Goal: Register for event/course

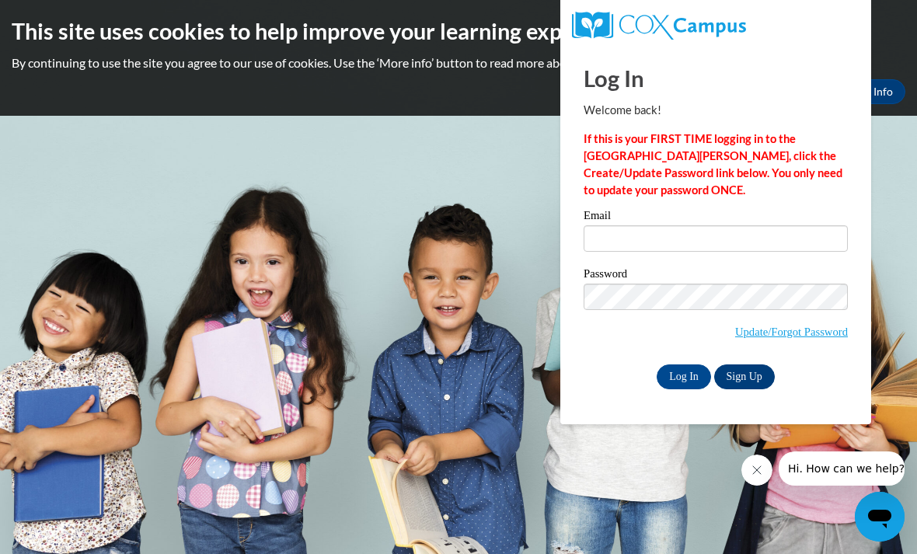
click at [753, 370] on link "Sign Up" at bounding box center [744, 376] width 61 height 25
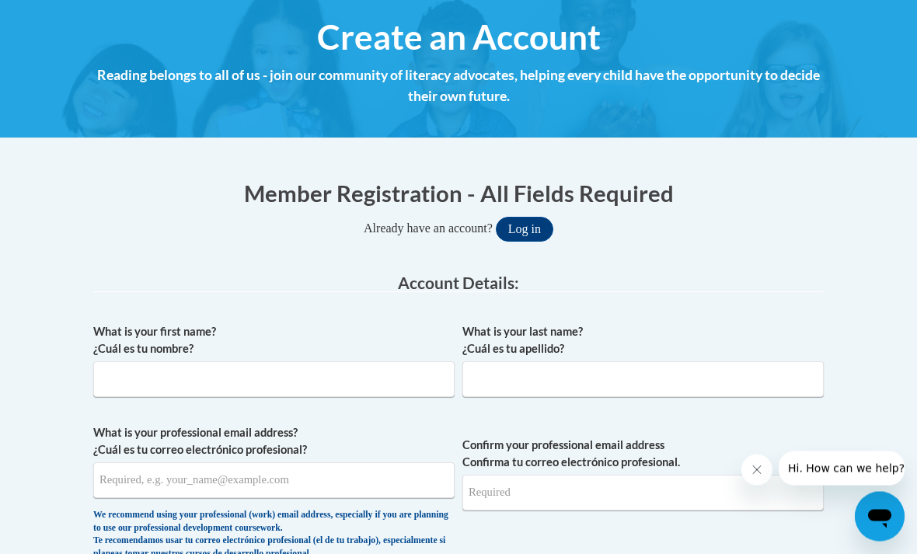
scroll to position [174, 0]
click at [297, 378] on input "What is your first name? ¿Cuál es tu nombre?" at bounding box center [273, 379] width 361 height 36
type input "Brittany"
click at [539, 368] on input "What is your last name? ¿Cuál es tu apellido?" at bounding box center [642, 379] width 361 height 36
type input "Earley"
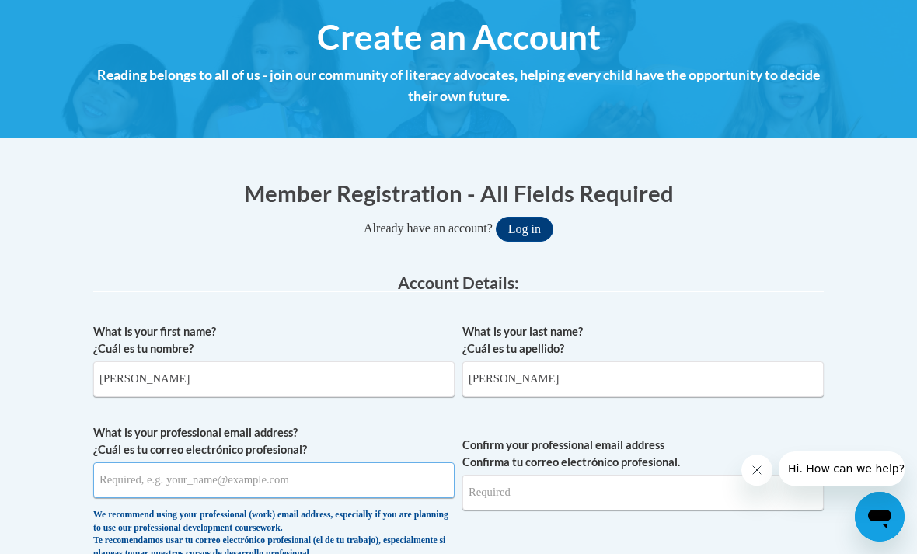
click at [210, 470] on input "What is your professional email address? ¿Cuál es tu correo electrónico profesi…" at bounding box center [273, 480] width 361 height 36
type input "brittanyearley0722@gmail.com"
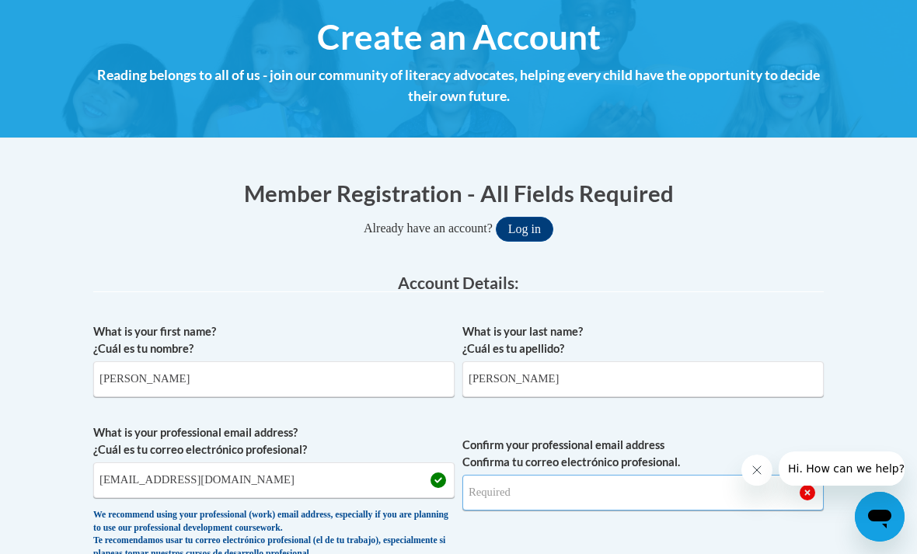
click at [538, 494] on input "Confirm your professional email address Confirma tu correo electrónico profesio…" at bounding box center [642, 493] width 361 height 36
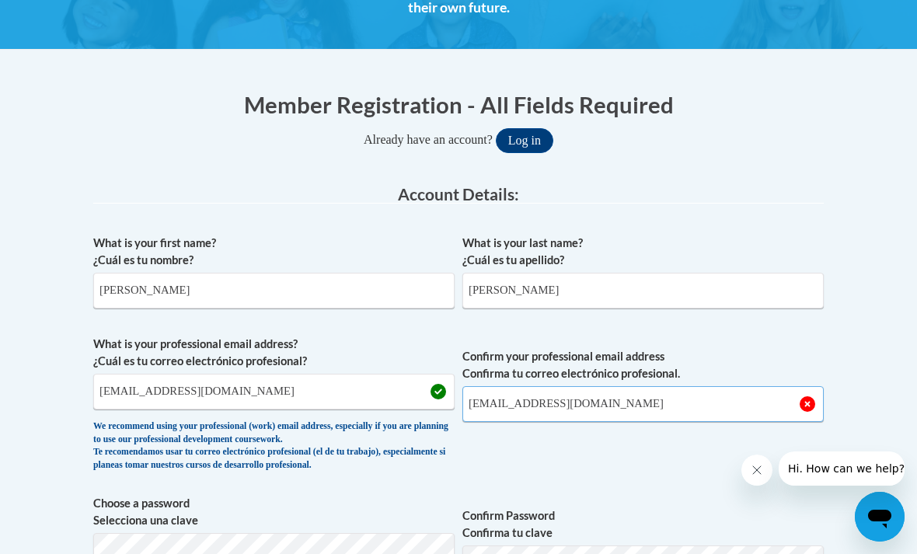
scroll to position [262, 0]
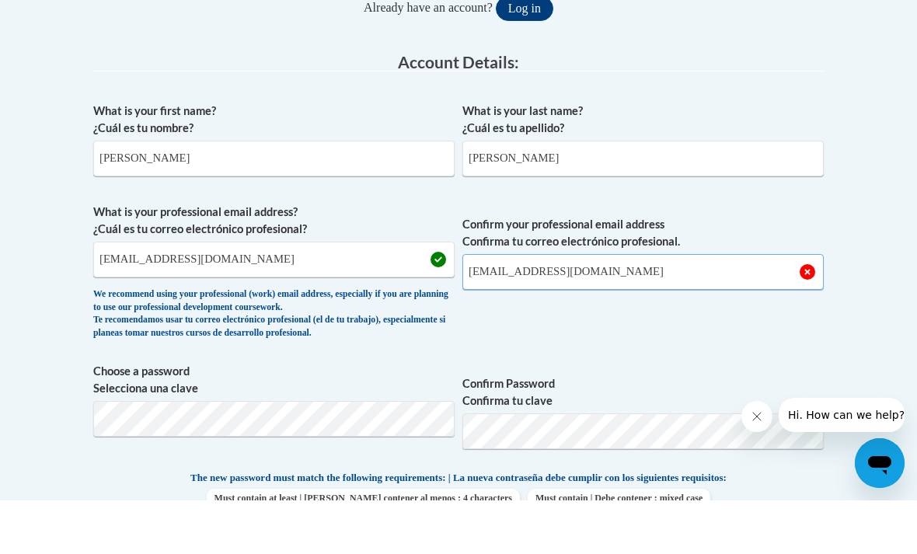
type input "brittanyearley0722@gmail.com"
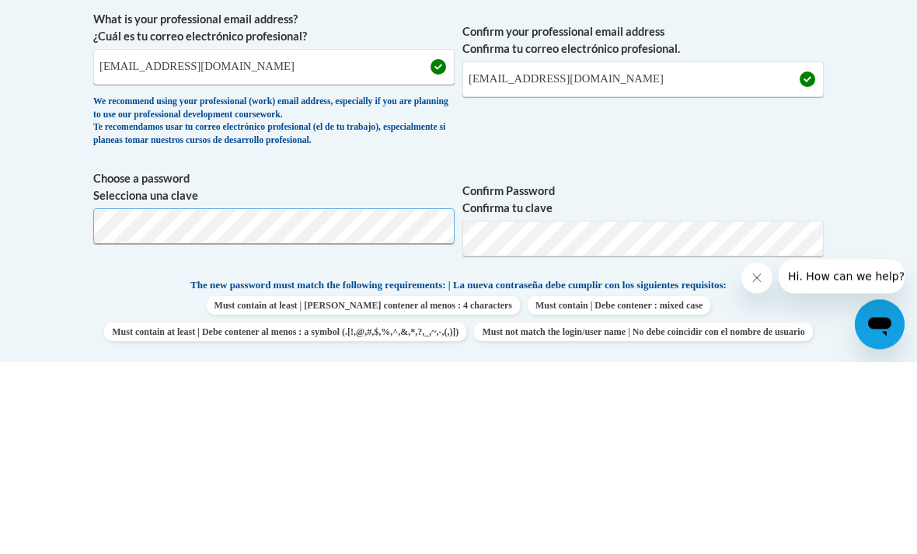
scroll to position [587, 0]
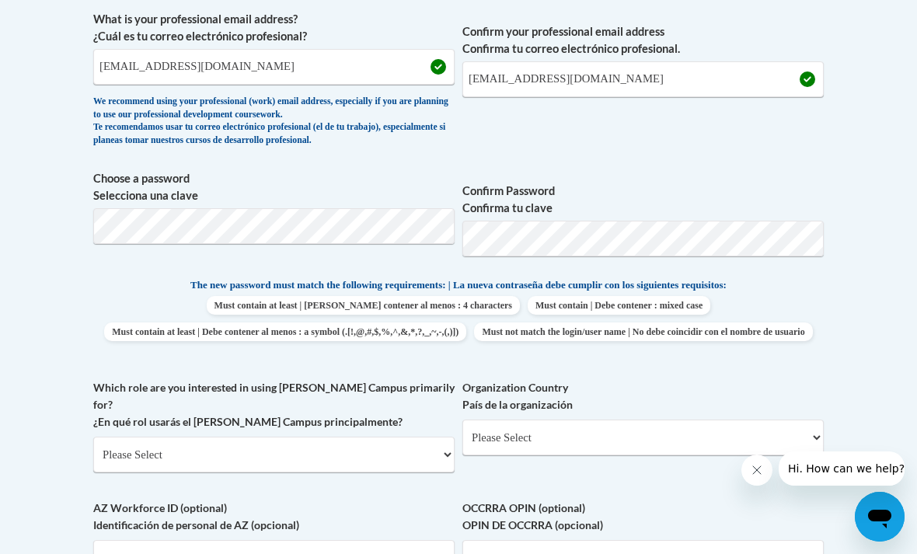
click at [316, 454] on div "Which role are you interested in using Cox Campus primarily for? ¿En qué rol us…" at bounding box center [273, 431] width 361 height 105
click at [441, 437] on select "Please Select College/University | Colegio/Universidad Community/Nonprofit Part…" at bounding box center [273, 455] width 361 height 36
select select "fbf2d438-af2f-41f8-98f1-81c410e29de3"
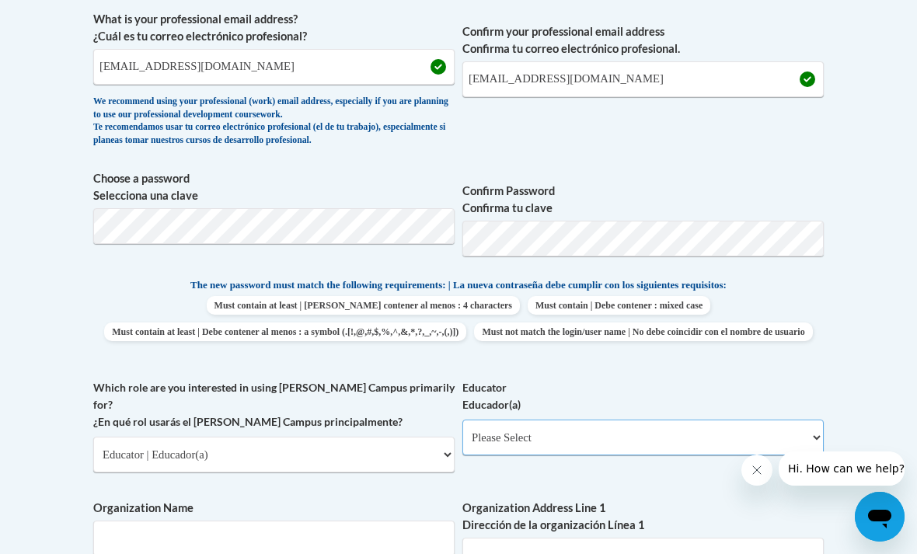
click at [812, 425] on select "Please Select Early Learning/Daycare Teacher/Family Home Care Provider | Maestr…" at bounding box center [642, 438] width 361 height 36
select select "5e2af403-4f2c-4e49-a02f-103e55d7b75b"
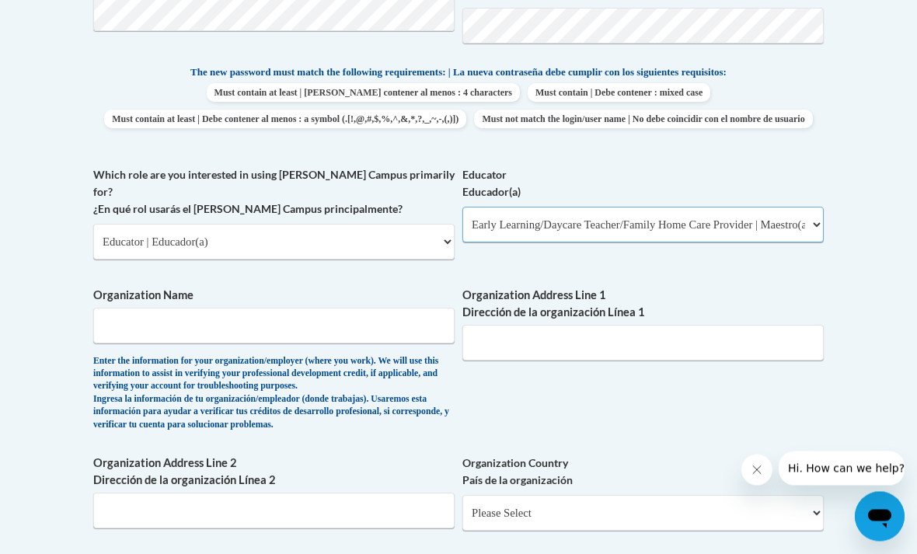
scroll to position [798, 0]
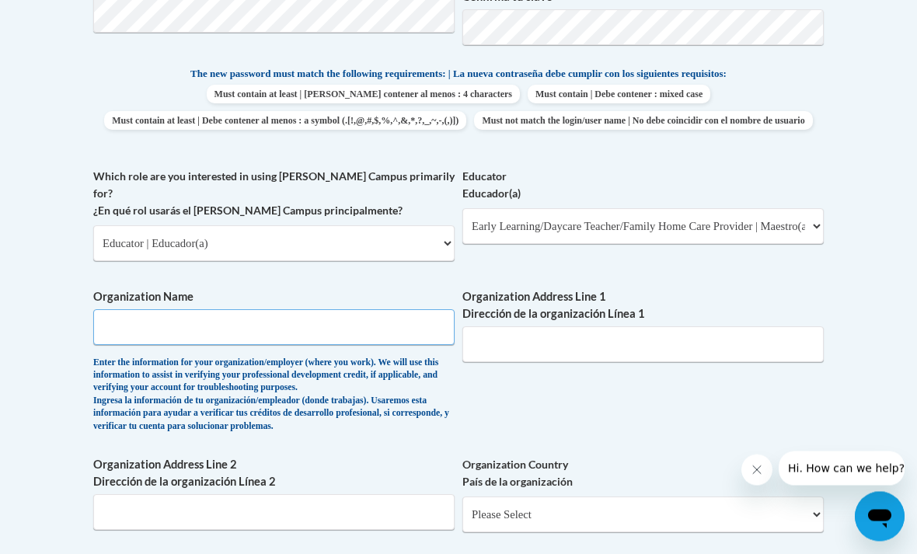
click at [392, 310] on input "Organization Name" at bounding box center [273, 328] width 361 height 36
type input "Fun villa"
click at [583, 327] on input "Organization Address Line 1 Dirección de la organización Línea 1" at bounding box center [642, 345] width 361 height 36
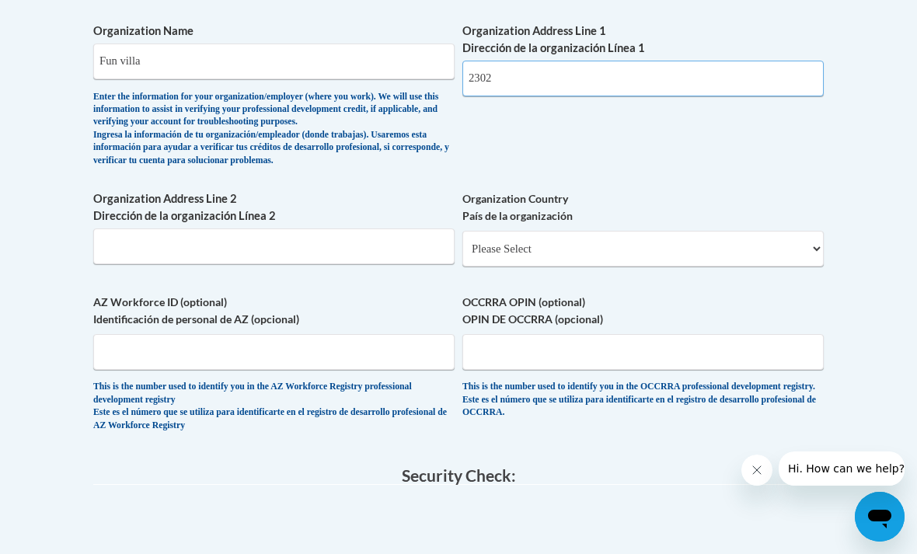
scroll to position [1054, 11]
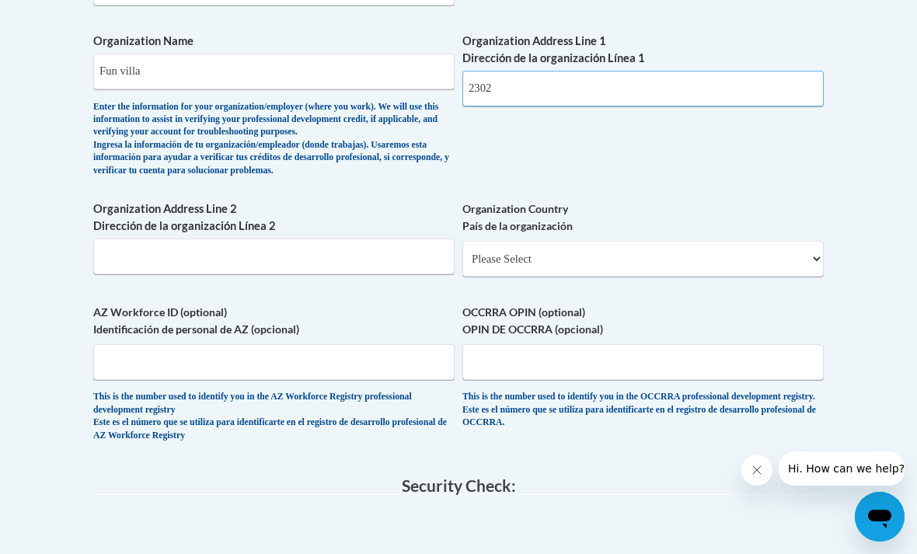
type input "2302"
click at [278, 239] on input "Organization Address Line 2 Dirección de la organización Línea 2" at bounding box center [273, 257] width 361 height 36
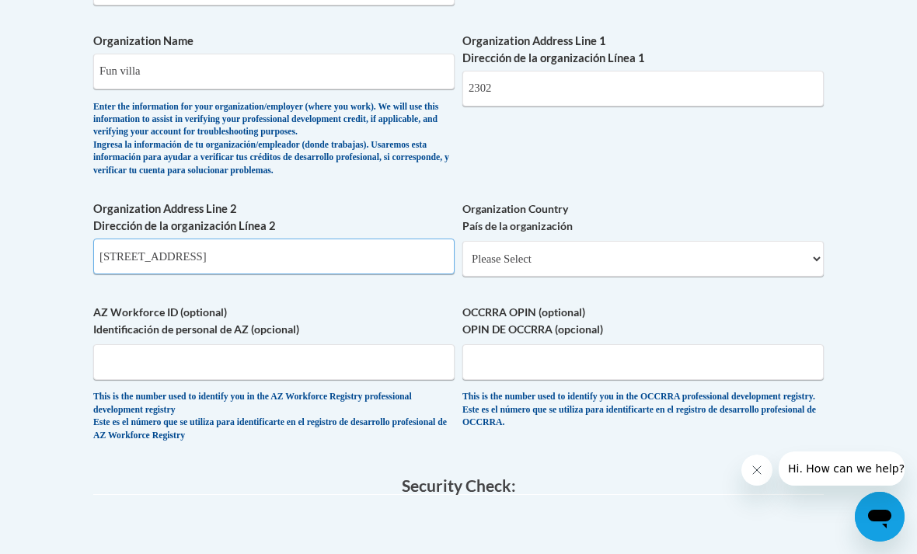
type input "2302 Village Green Ct"
click at [804, 241] on select "Please Select United States | Estados Unidos Outside of the United States | Fue…" at bounding box center [642, 259] width 361 height 36
select select "ad49bcad-a171-4b2e-b99c-48b446064914"
select select
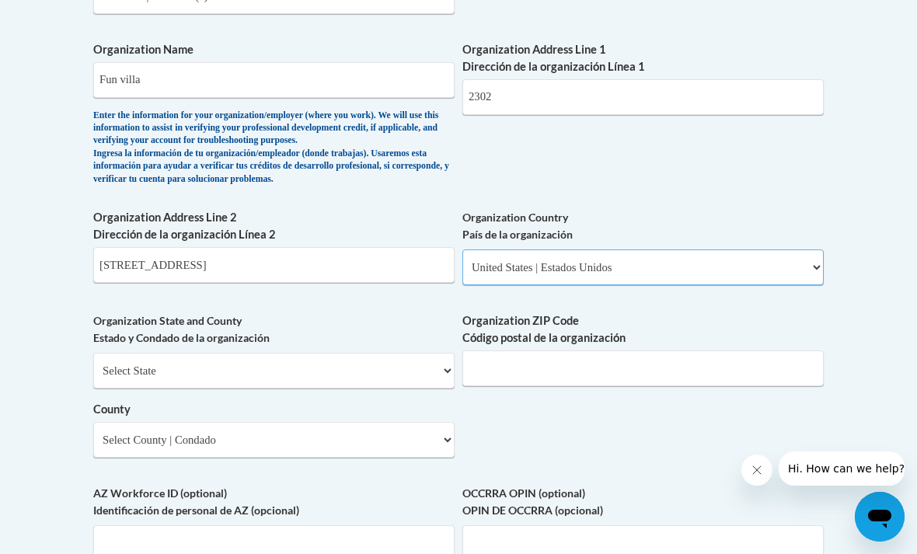
scroll to position [1044, 0]
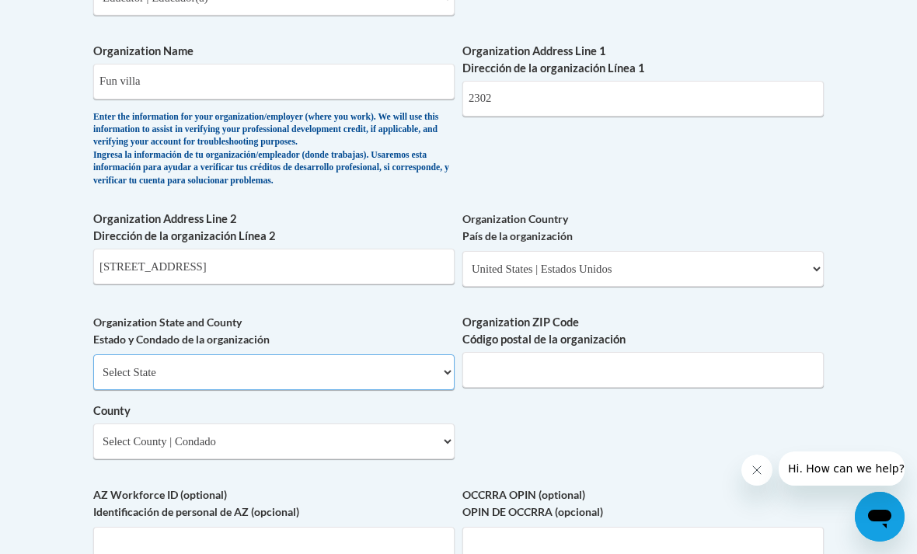
click at [430, 354] on select "Select State Alabama Alaska Arizona Arkansas California Colorado Connecticut De…" at bounding box center [273, 372] width 361 height 36
click at [445, 354] on select "Select State Alabama Alaska Arizona Arkansas California Colorado Connecticut De…" at bounding box center [273, 372] width 361 height 36
select select "Georgia"
click at [636, 352] on input "Organization ZIP Code Código postal de la organización" at bounding box center [642, 370] width 361 height 36
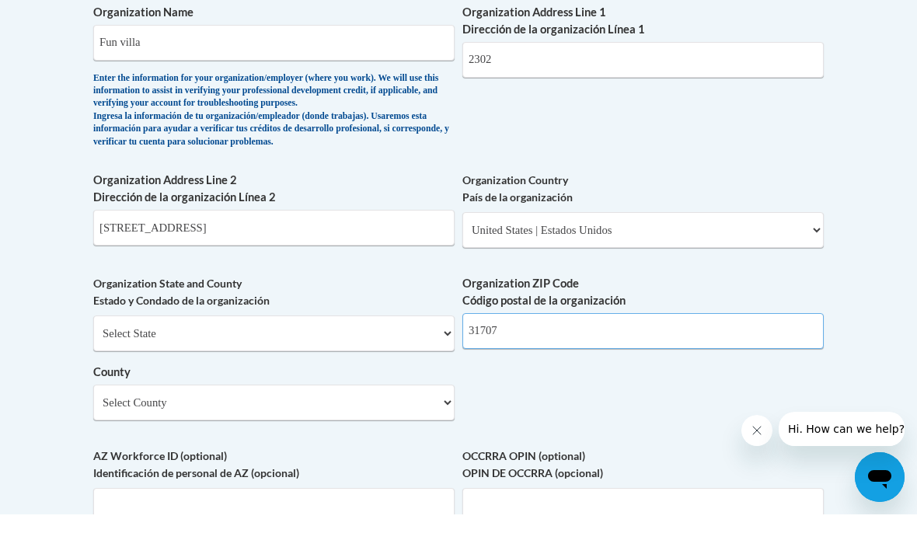
type input "31707"
click at [445, 424] on select "Select County Appling Atkinson Bacon Baker Baldwin Banks Barrow Bartow Ben Hill…" at bounding box center [273, 442] width 361 height 36
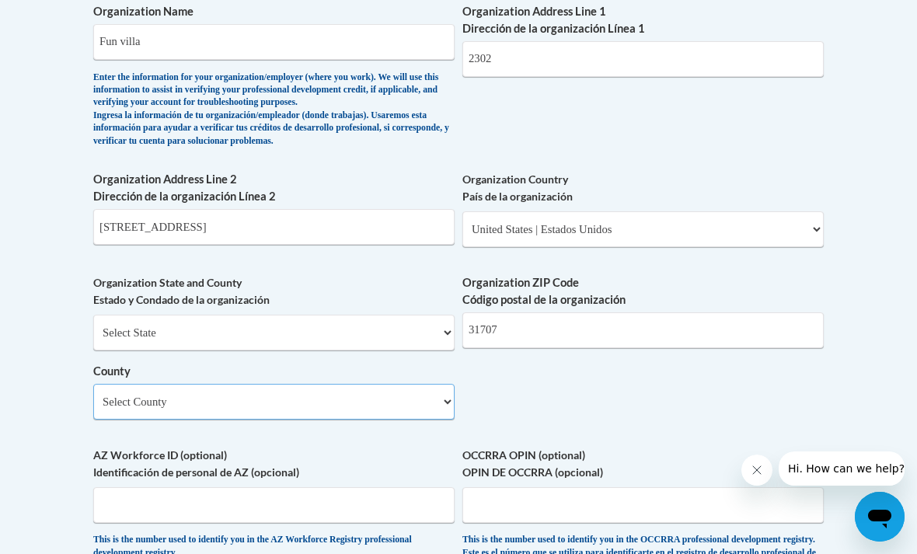
select select "Dougherty"
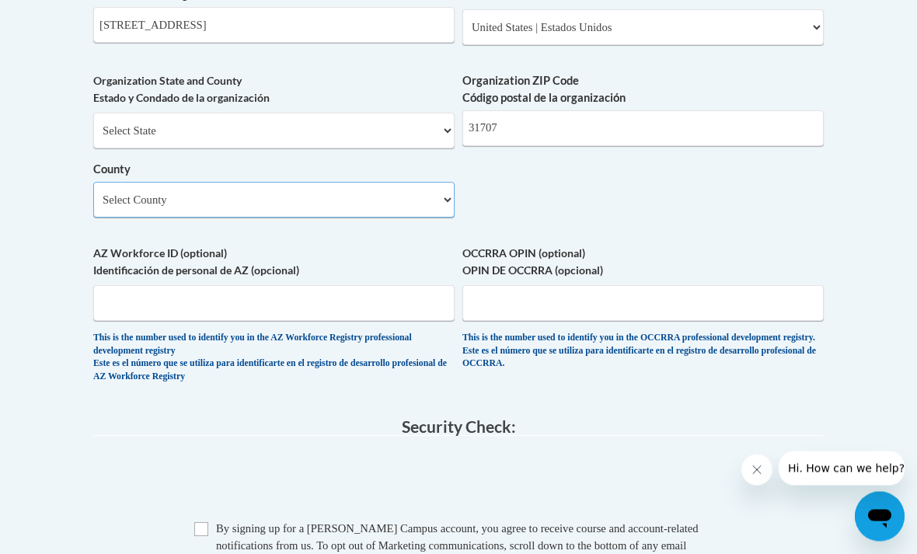
scroll to position [1288, 0]
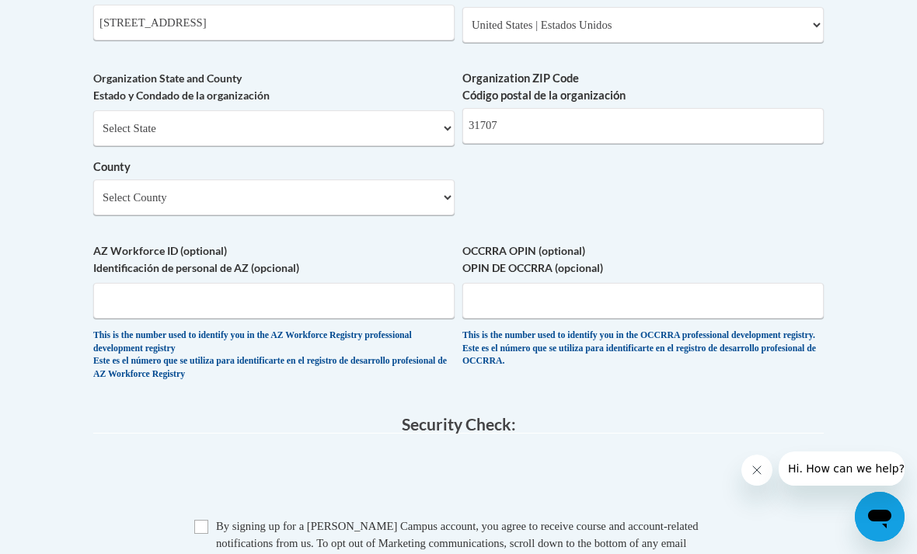
click at [197, 520] on input "Checkbox" at bounding box center [201, 527] width 14 height 14
checkbox input "true"
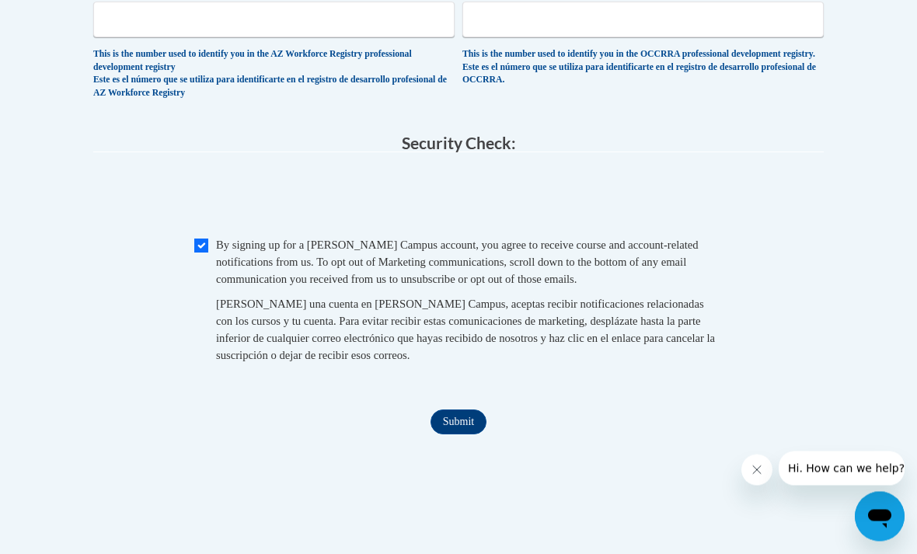
scroll to position [1570, 0]
click at [465, 410] on input "Submit" at bounding box center [458, 422] width 56 height 25
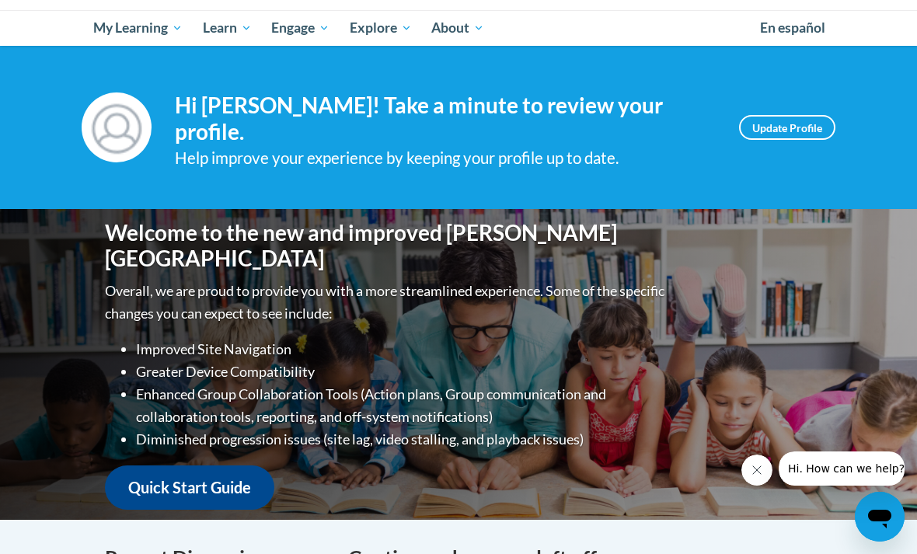
scroll to position [156, 0]
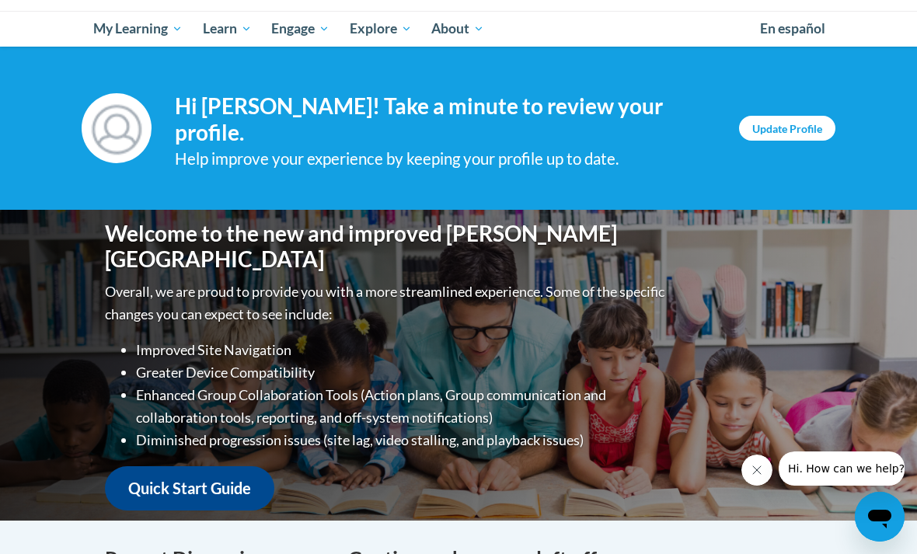
click at [801, 116] on link "Update Profile" at bounding box center [787, 128] width 96 height 25
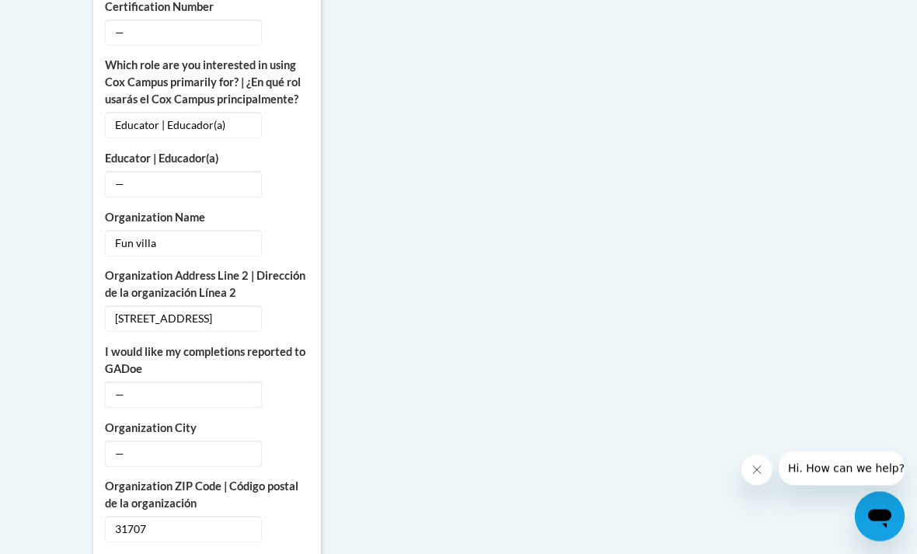
scroll to position [1058, 0]
click at [193, 384] on span "—" at bounding box center [183, 395] width 157 height 26
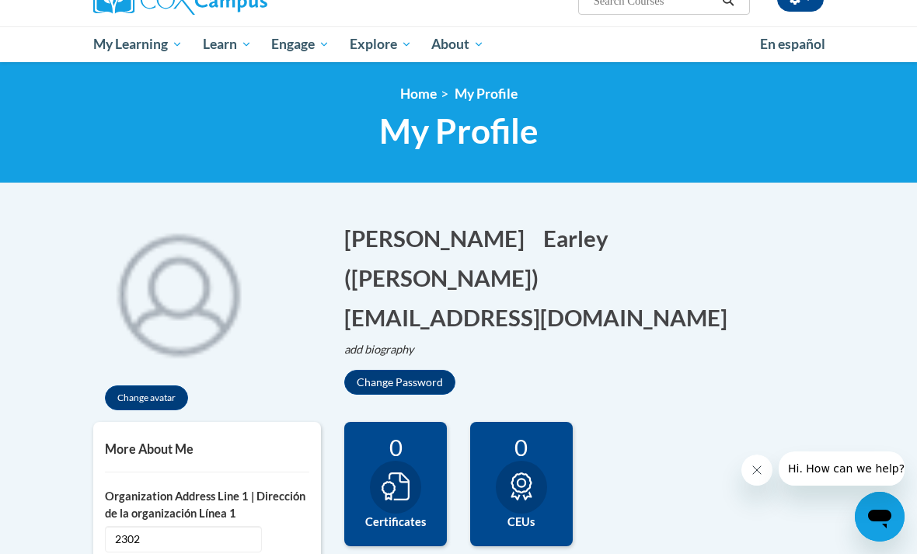
scroll to position [140, 0]
click at [152, 405] on button "Change avatar" at bounding box center [146, 398] width 83 height 25
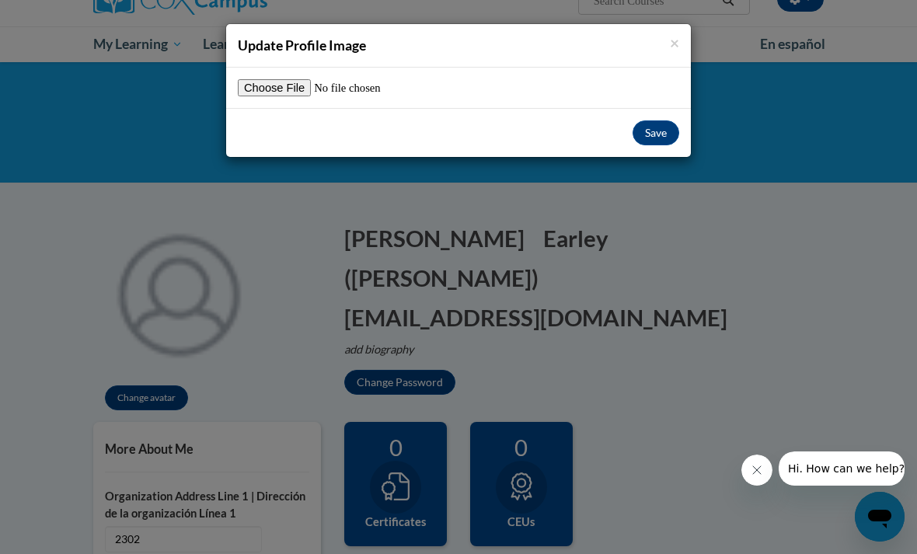
click at [268, 89] on input "file" at bounding box center [335, 87] width 194 height 17
type input "C:\fakepath\IMG_3043.jpeg"
click at [655, 134] on button "Save" at bounding box center [656, 132] width 47 height 25
click at [664, 135] on button "Save" at bounding box center [656, 132] width 47 height 25
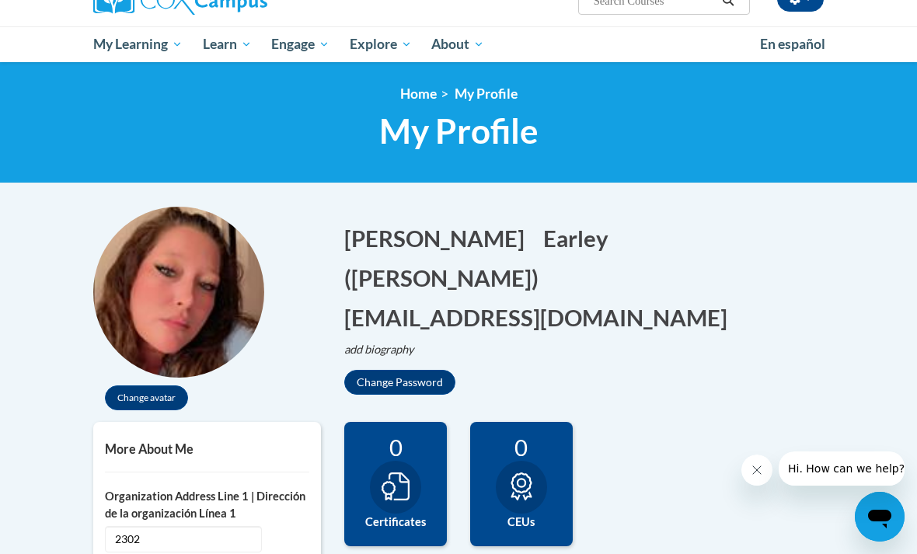
click at [651, 140] on h1 "My Profile" at bounding box center [458, 130] width 730 height 41
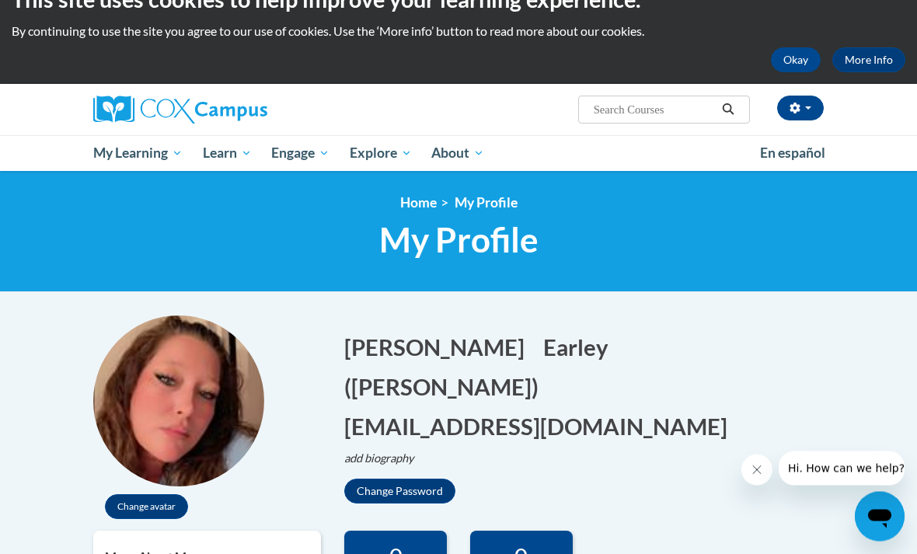
scroll to position [32, 0]
click at [819, 106] on button "button" at bounding box center [800, 108] width 47 height 25
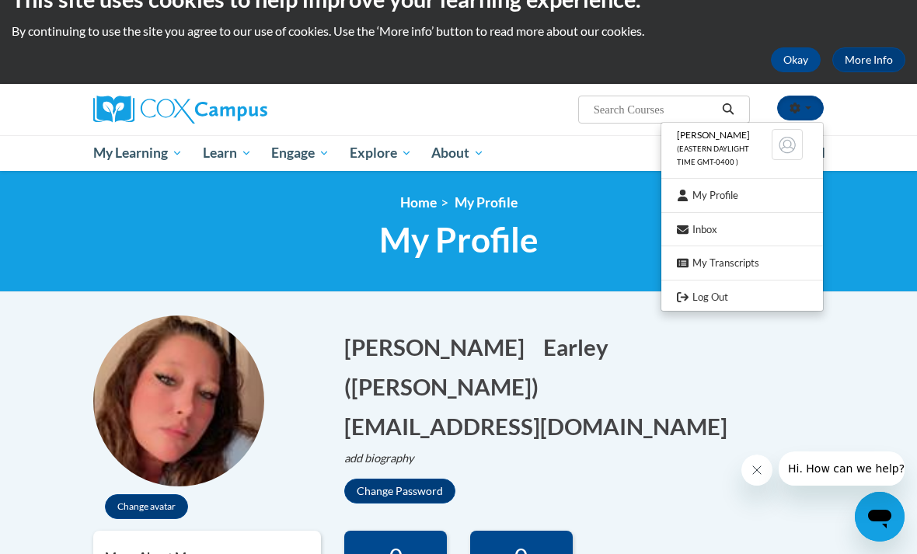
click at [606, 256] on div at bounding box center [458, 277] width 917 height 554
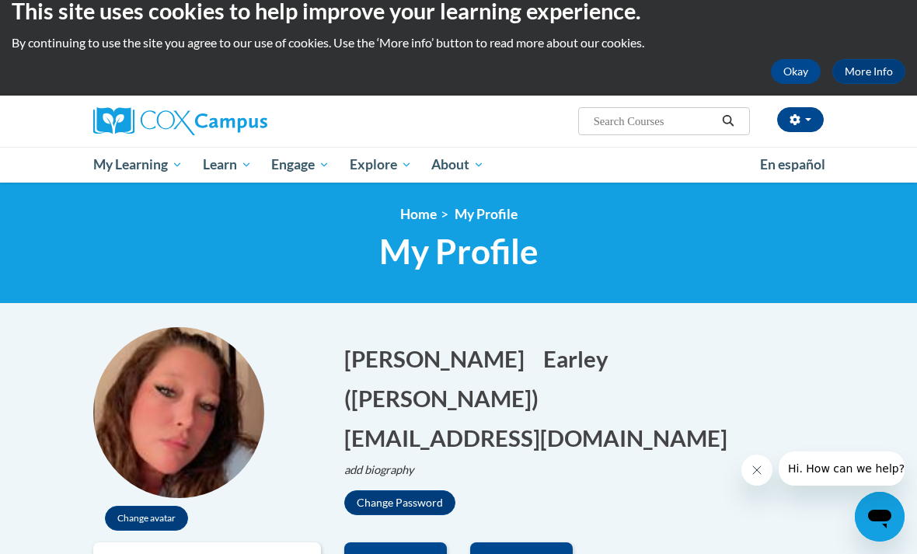
scroll to position [19, 0]
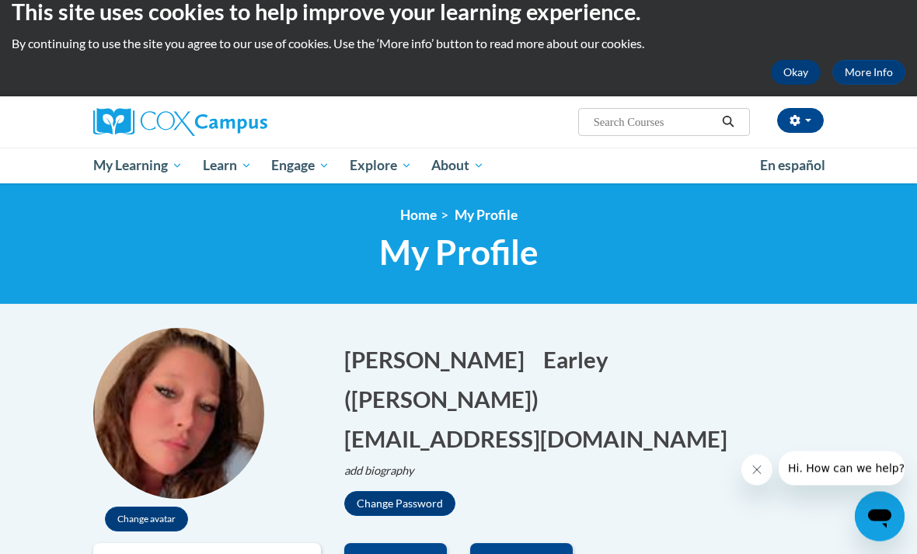
click at [798, 82] on button "Okay" at bounding box center [796, 73] width 50 height 25
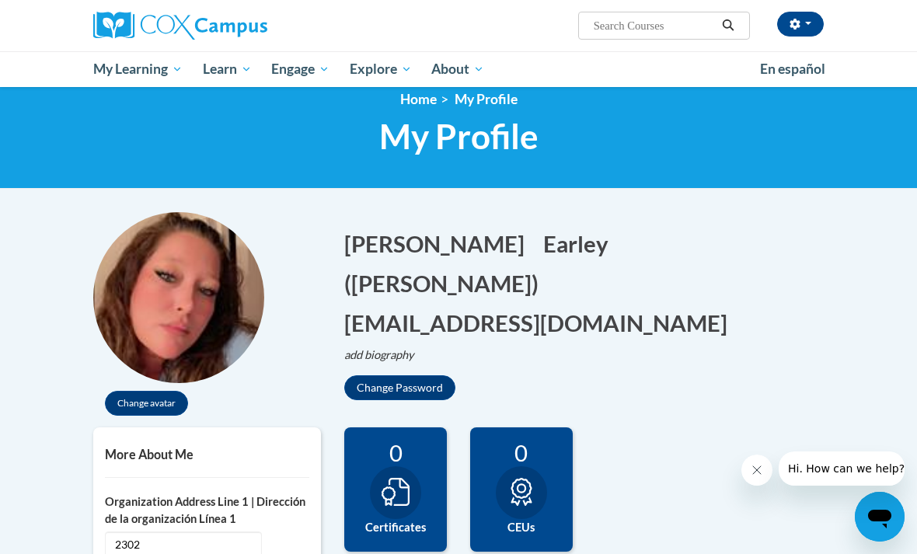
click at [640, 31] on input "Search..." at bounding box center [654, 25] width 124 height 19
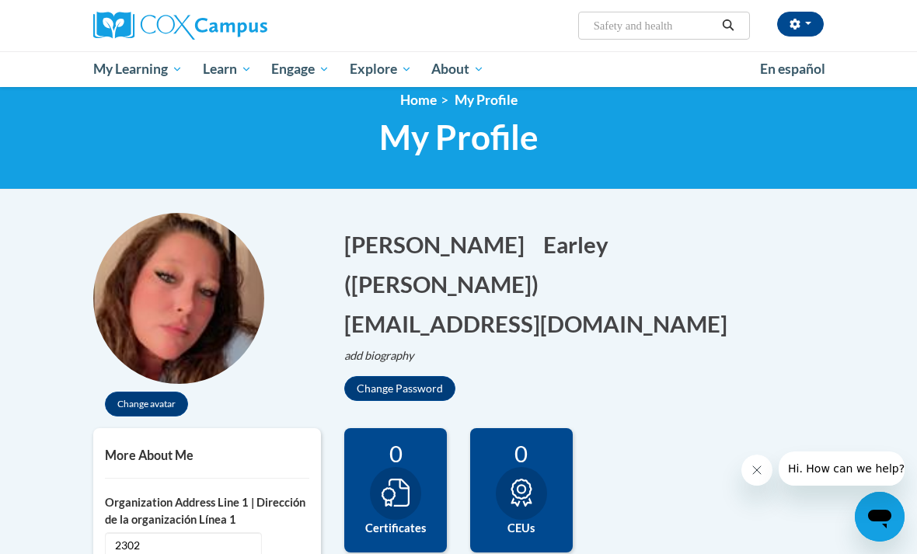
type input "Safety and health"
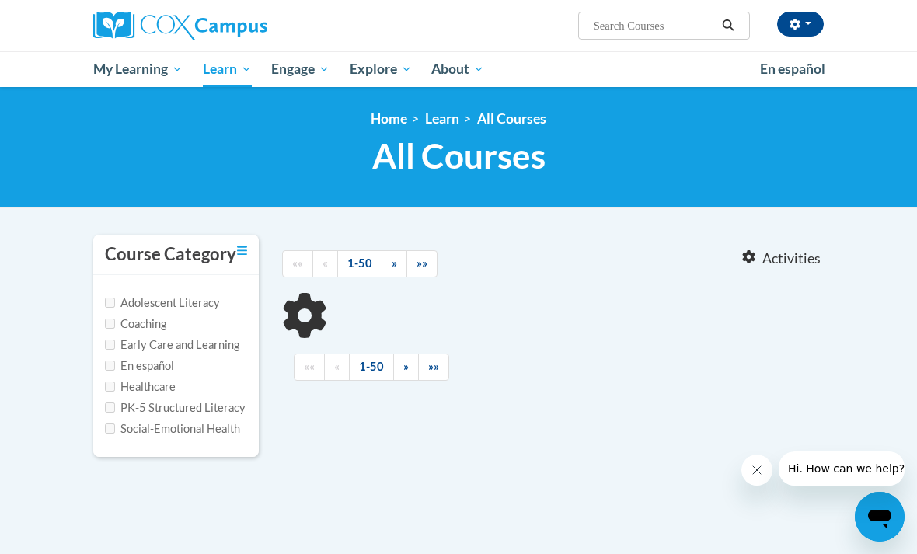
type input "Safety and health"
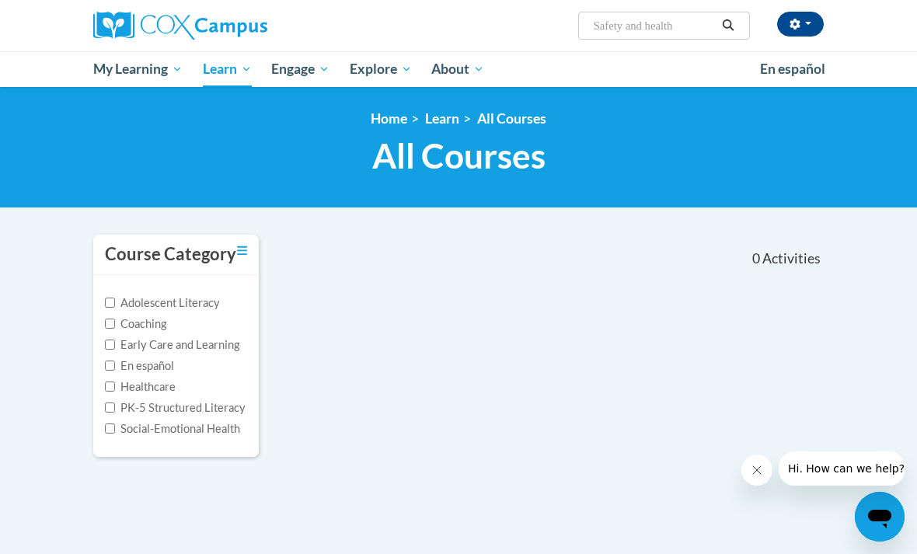
click at [103, 351] on div "Adolescent Literacy Coaching Early Care and Learning En español Healthcare PK-5…" at bounding box center [176, 366] width 166 height 182
click at [113, 343] on input "Early Care and Learning" at bounding box center [110, 345] width 10 height 10
checkbox input "true"
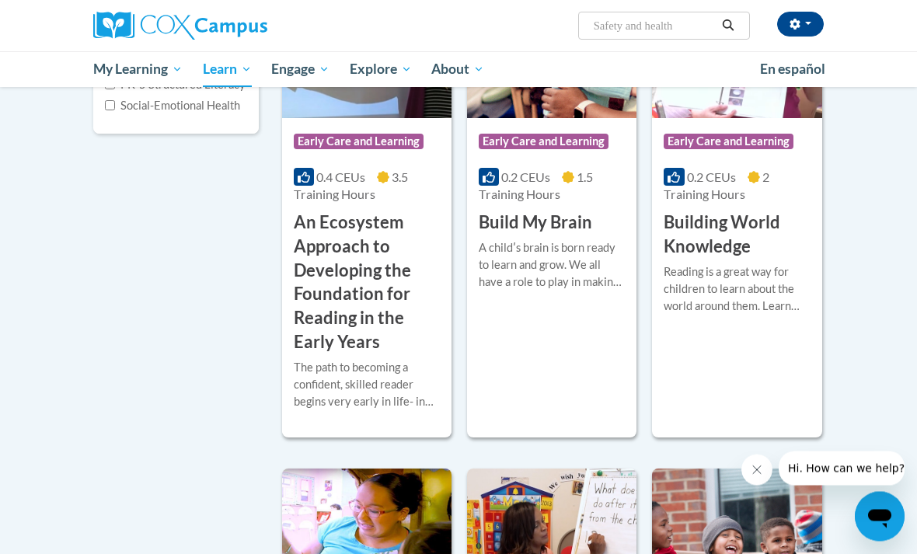
scroll to position [323, 0]
click at [404, 320] on h3 "An Ecosystem Approach to Developing the Foundation for Reading in the Early Yea…" at bounding box center [367, 283] width 146 height 144
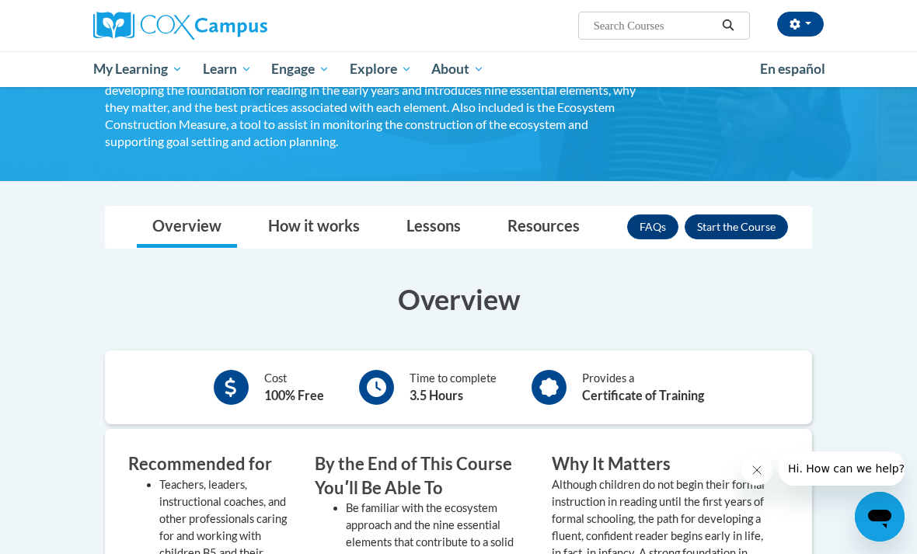
scroll to position [311, 0]
click at [361, 235] on link "How it works" at bounding box center [314, 227] width 123 height 41
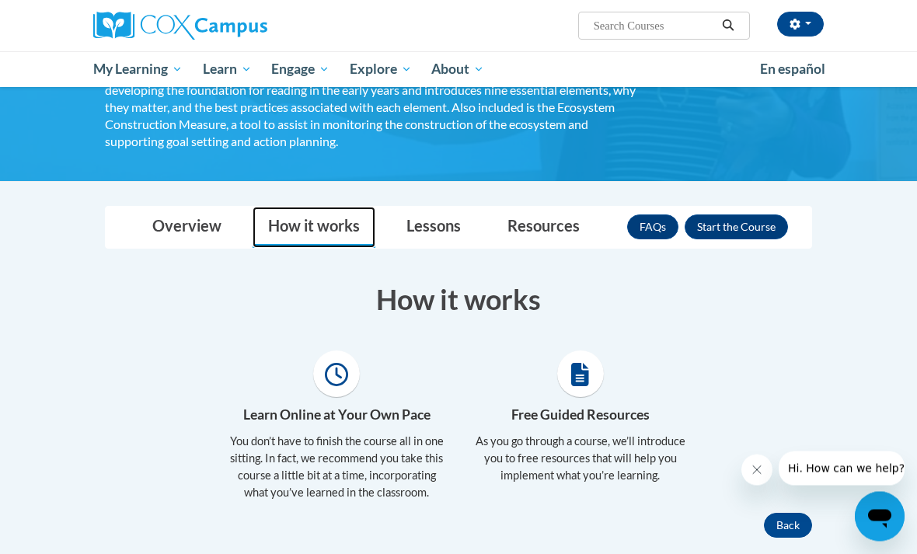
scroll to position [312, 0]
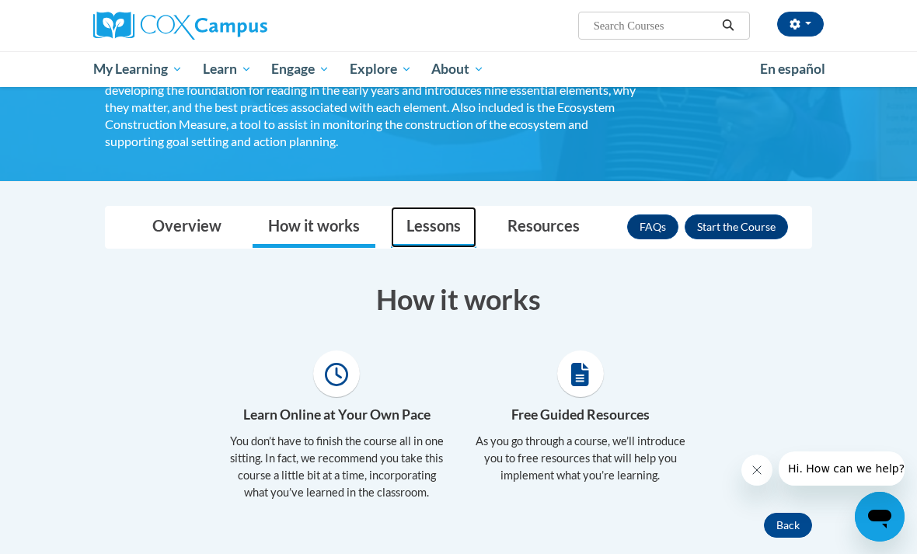
click at [448, 235] on link "Lessons" at bounding box center [433, 227] width 85 height 41
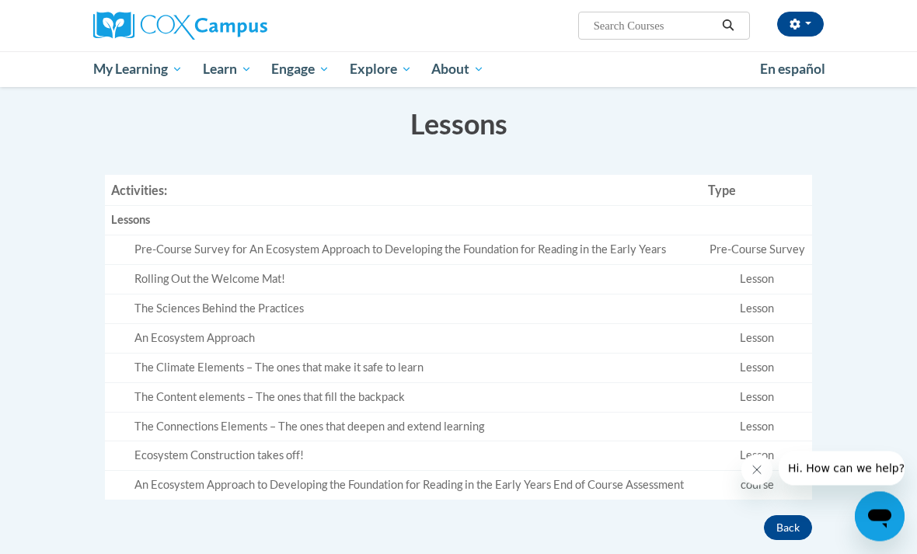
scroll to position [487, 0]
click at [726, 254] on td "Pre-Course Survey" at bounding box center [757, 250] width 110 height 30
click at [650, 264] on td "Rolling Out the Welcome Mat!" at bounding box center [403, 279] width 597 height 30
click at [643, 250] on div "Pre-Course Survey for An Ecosystem Approach to Developing the Foundation for Re…" at bounding box center [414, 250] width 561 height 16
click at [648, 286] on td "Rolling Out the Welcome Mat!" at bounding box center [403, 279] width 597 height 30
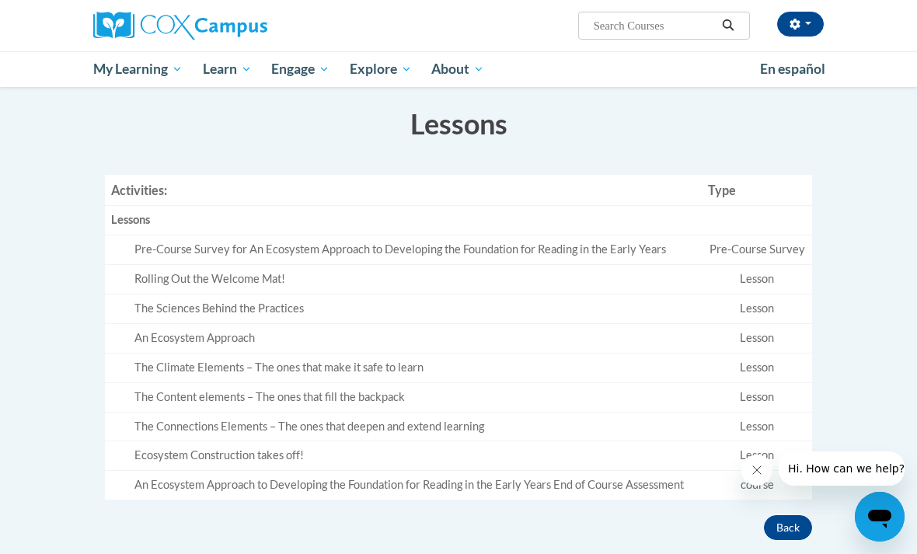
click at [256, 277] on div "Rolling Out the Welcome Mat!" at bounding box center [414, 279] width 561 height 16
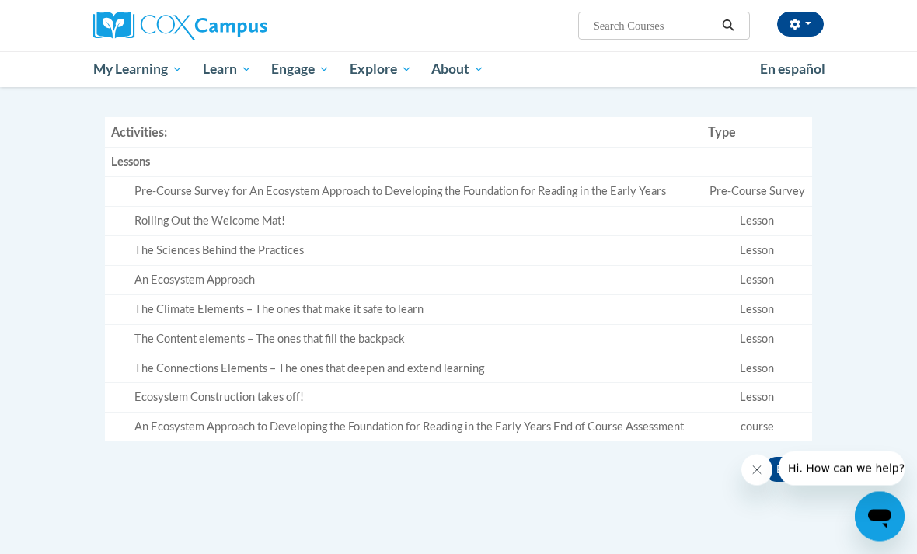
scroll to position [549, 0]
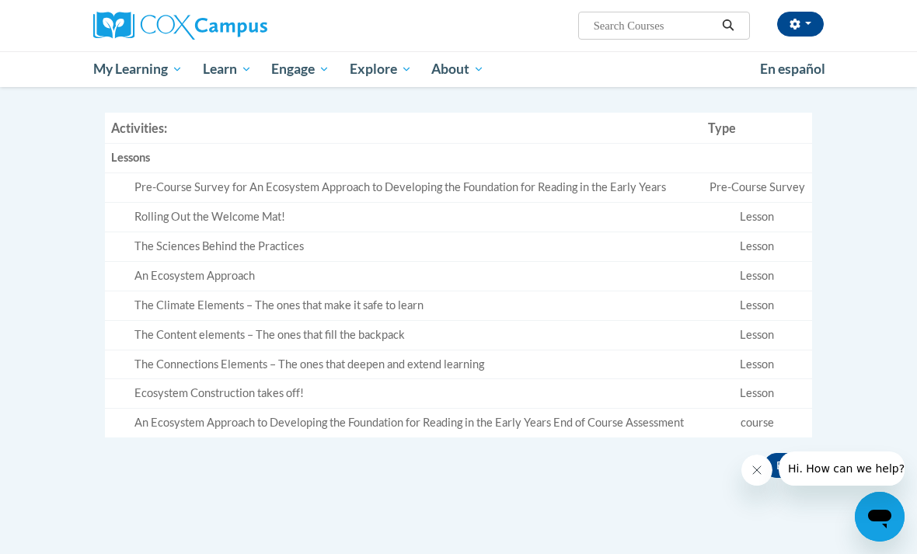
click at [455, 418] on div "An Ecosystem Approach to Developing the Foundation for Reading in the Early Yea…" at bounding box center [414, 423] width 561 height 16
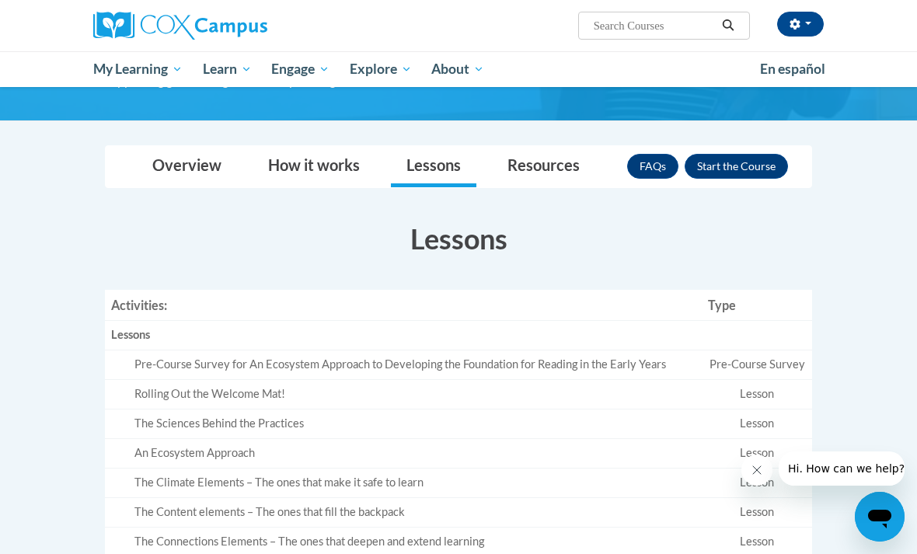
scroll to position [375, 0]
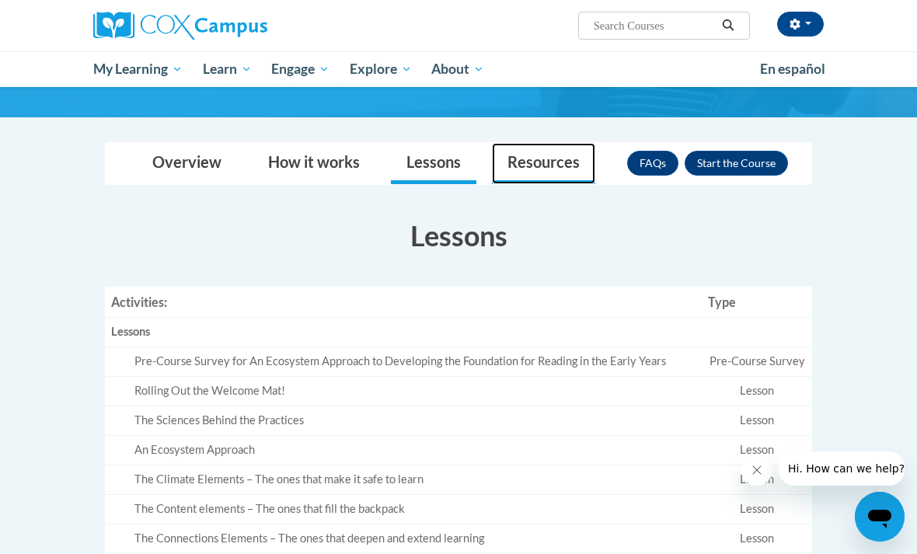
click at [559, 167] on link "Resources" at bounding box center [543, 163] width 103 height 41
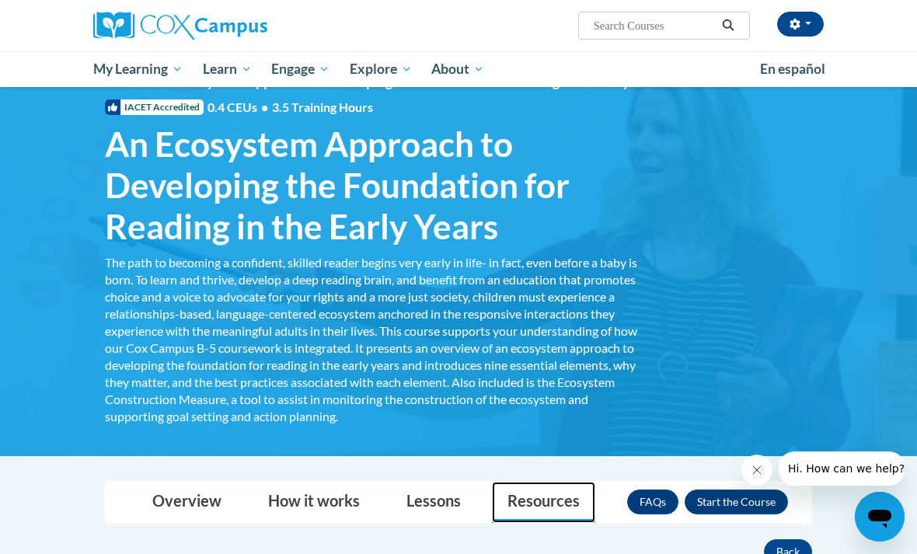
scroll to position [0, 0]
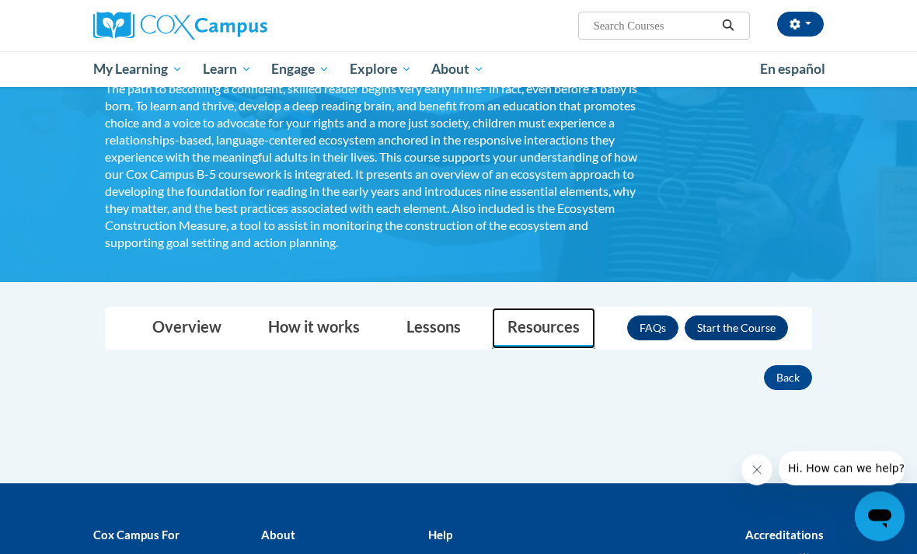
click at [747, 327] on button "Enroll" at bounding box center [736, 328] width 103 height 25
